Goal: Task Accomplishment & Management: Use online tool/utility

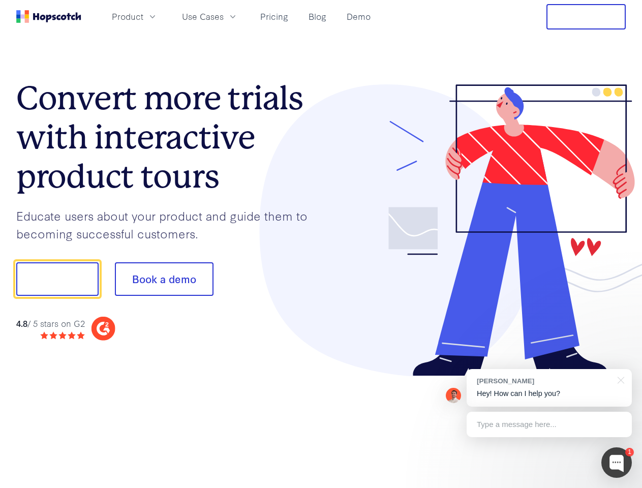
click at [321, 244] on div at bounding box center [473, 230] width 305 height 292
click at [143, 16] on span "Product" at bounding box center [128, 16] width 32 height 13
click at [224, 16] on span "Use Cases" at bounding box center [203, 16] width 42 height 13
click at [586, 17] on button "Free Trial" at bounding box center [585, 16] width 79 height 25
click at [57, 279] on button "Show me!" at bounding box center [57, 279] width 82 height 34
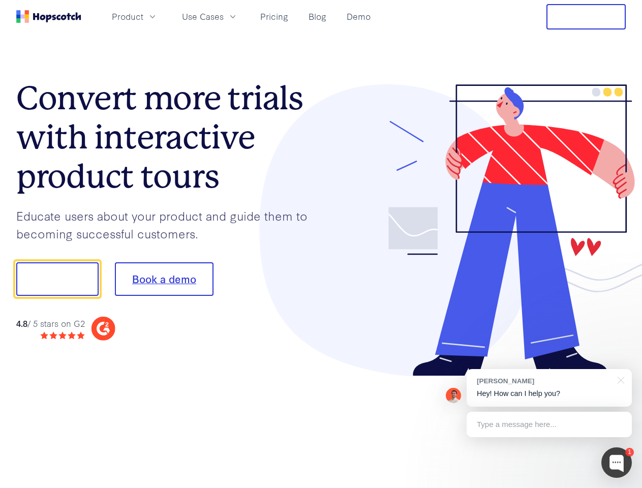
click at [164, 279] on button "Book a demo" at bounding box center [164, 279] width 99 height 34
click at [616, 462] on div at bounding box center [616, 462] width 30 height 30
click at [549, 388] on div "[PERSON_NAME] Hey! How can I help you?" at bounding box center [548, 388] width 165 height 38
click at [619, 487] on div "1 [PERSON_NAME] Hey! How can I help you? Type a message here... Free live chat …" at bounding box center [321, 488] width 642 height 0
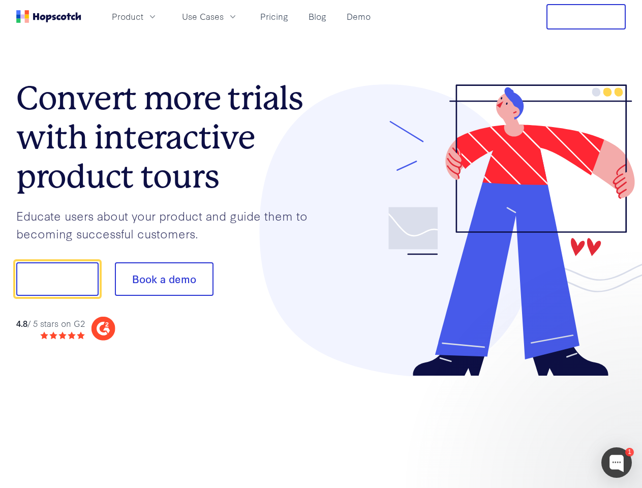
click at [549, 424] on div at bounding box center [536, 345] width 191 height 203
